Goal: Task Accomplishment & Management: Manage account settings

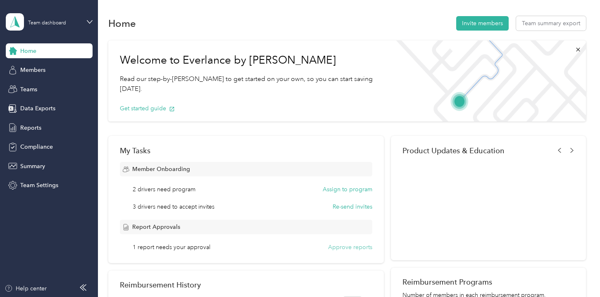
click at [350, 247] on button "Approve reports" at bounding box center [350, 247] width 44 height 9
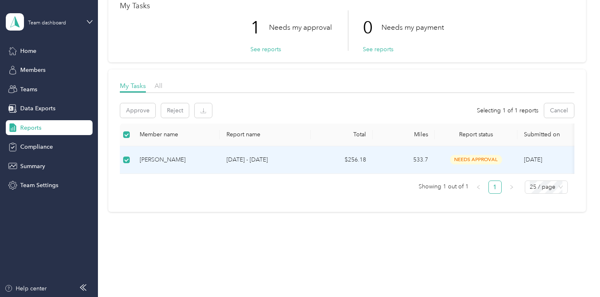
scroll to position [56, 0]
click at [134, 106] on button "Approve" at bounding box center [137, 110] width 35 height 14
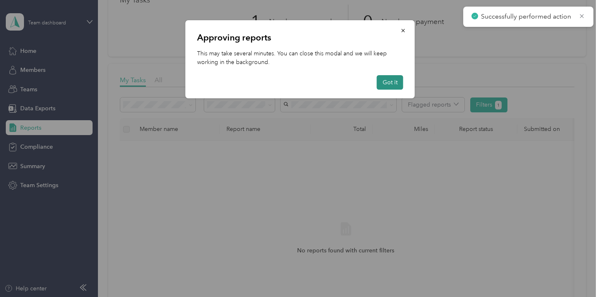
click at [389, 81] on button "Got it" at bounding box center [390, 82] width 26 height 14
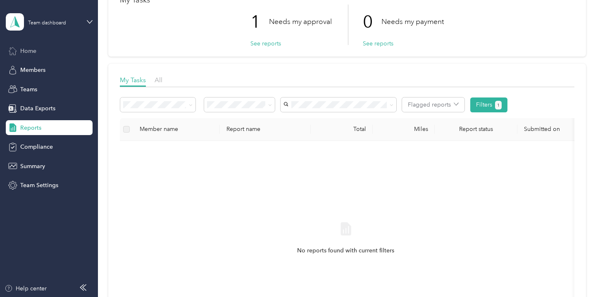
click at [22, 53] on span "Home" at bounding box center [28, 51] width 16 height 9
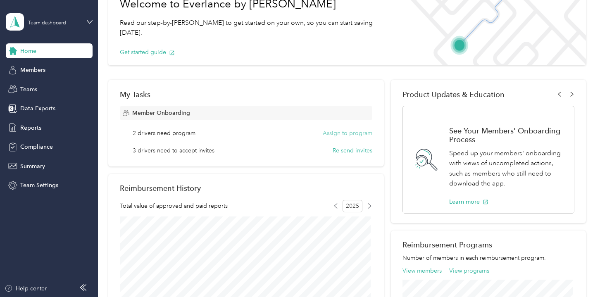
click at [351, 131] on button "Assign to program" at bounding box center [347, 133] width 50 height 9
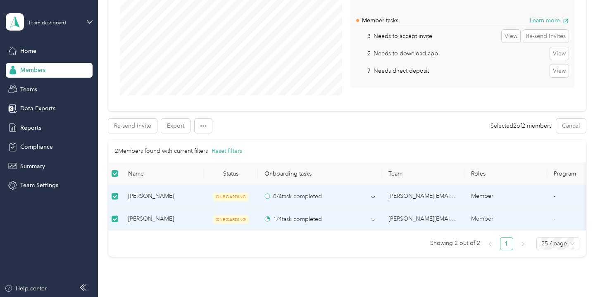
scroll to position [83, 0]
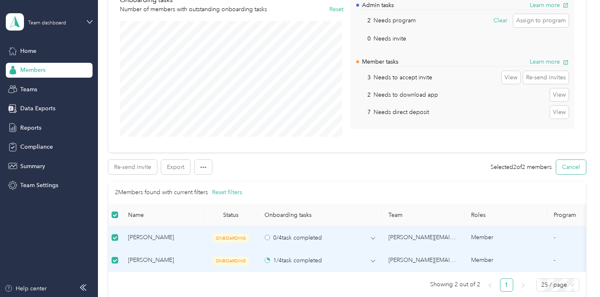
click at [564, 172] on button "Cancel" at bounding box center [571, 167] width 30 height 14
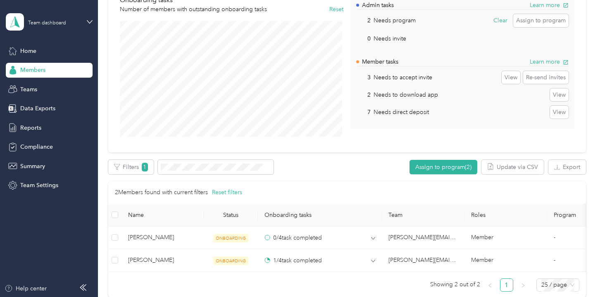
click at [26, 68] on span "Members" at bounding box center [32, 70] width 25 height 9
click at [25, 55] on span "Home" at bounding box center [28, 51] width 16 height 9
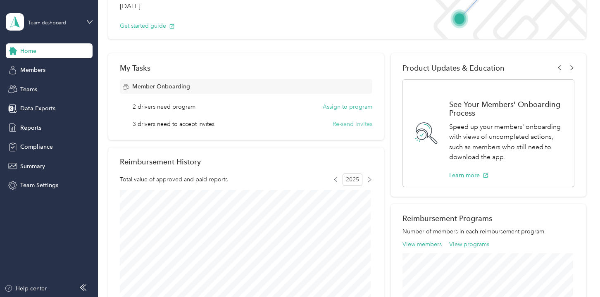
click at [344, 123] on button "Re-send invites" at bounding box center [352, 124] width 40 height 9
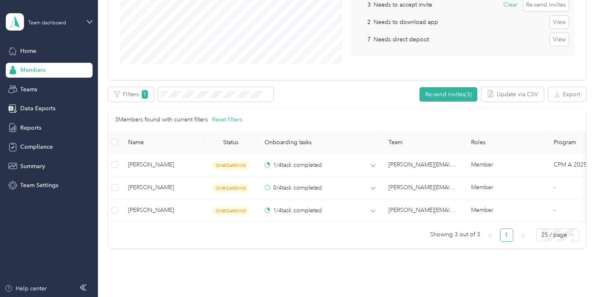
scroll to position [165, 0]
